Goal: Navigation & Orientation: Find specific page/section

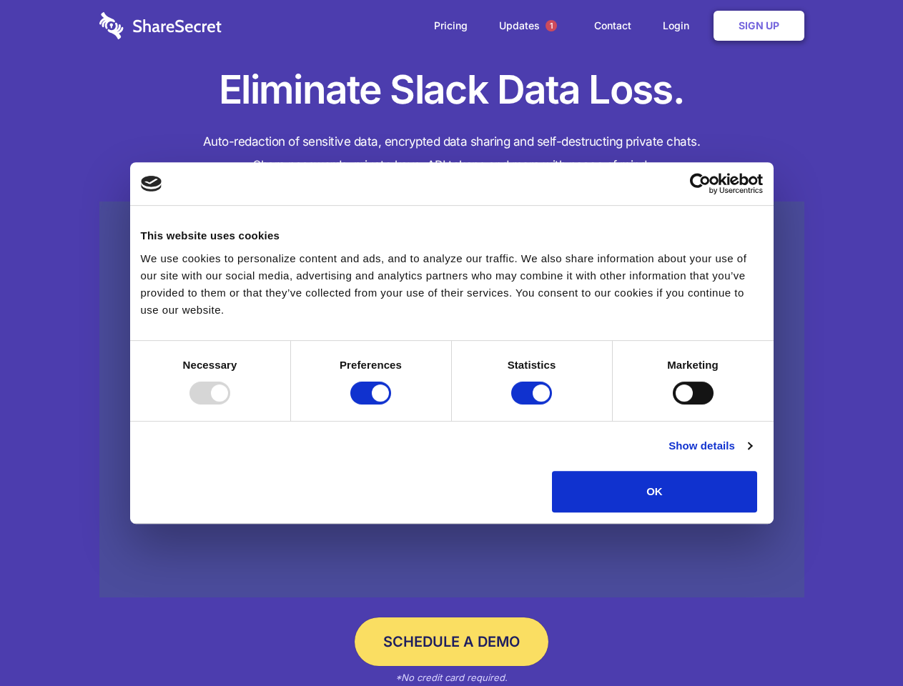
click at [230, 405] on div at bounding box center [209, 393] width 41 height 23
click at [391, 405] on input "Preferences" at bounding box center [370, 393] width 41 height 23
checkbox input "false"
click at [533, 405] on input "Statistics" at bounding box center [531, 393] width 41 height 23
checkbox input "false"
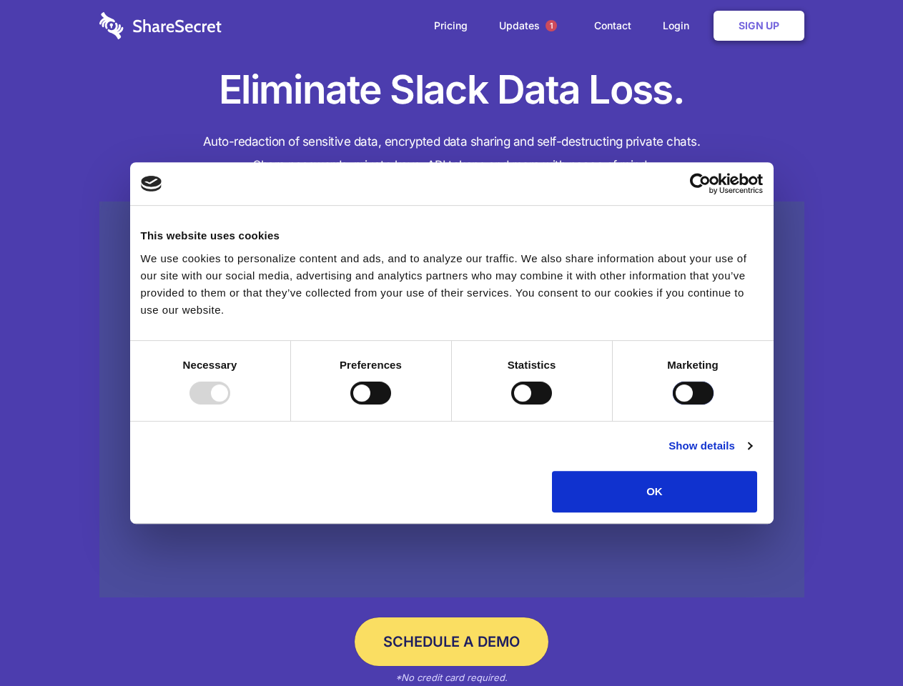
click at [673, 405] on input "Marketing" at bounding box center [693, 393] width 41 height 23
checkbox input "true"
click at [752, 455] on link "Show details" at bounding box center [710, 446] width 83 height 17
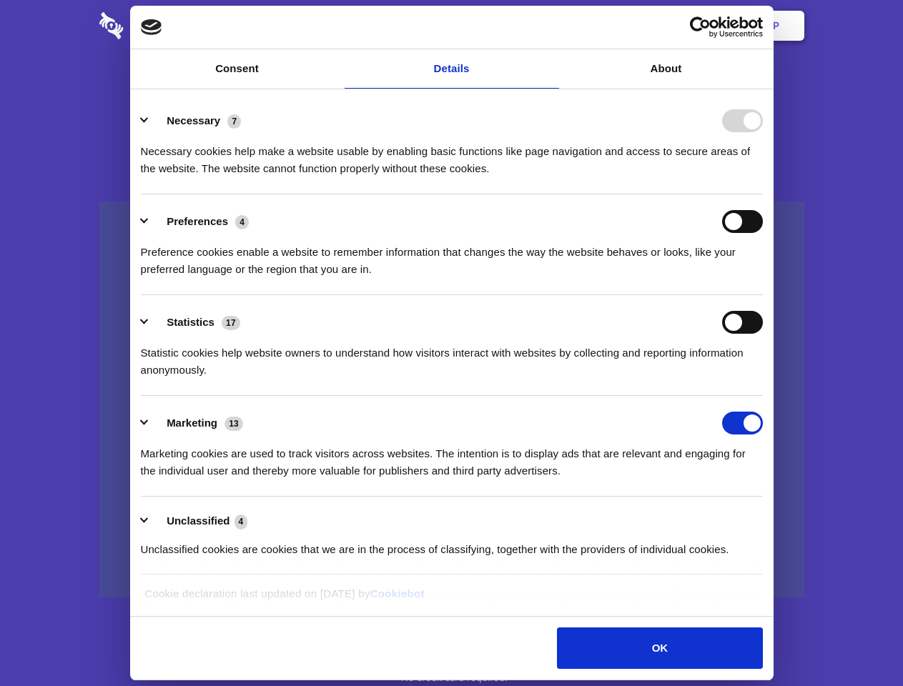
click at [763, 278] on div "Preference cookies enable a website to remember information that changes the wa…" at bounding box center [452, 255] width 622 height 45
click at [551, 26] on span "1" at bounding box center [551, 25] width 11 height 11
